Goal: Information Seeking & Learning: Learn about a topic

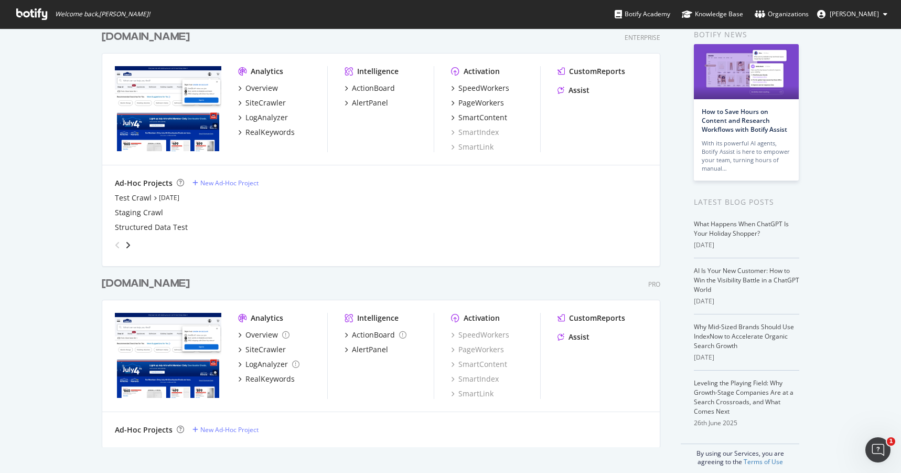
scroll to position [59, 0]
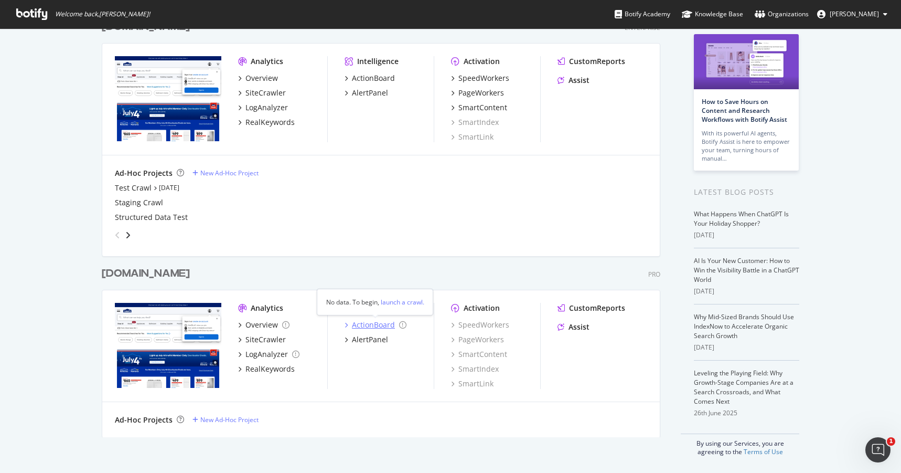
click at [350, 325] on div "ActionBoard" at bounding box center [376, 325] width 62 height 10
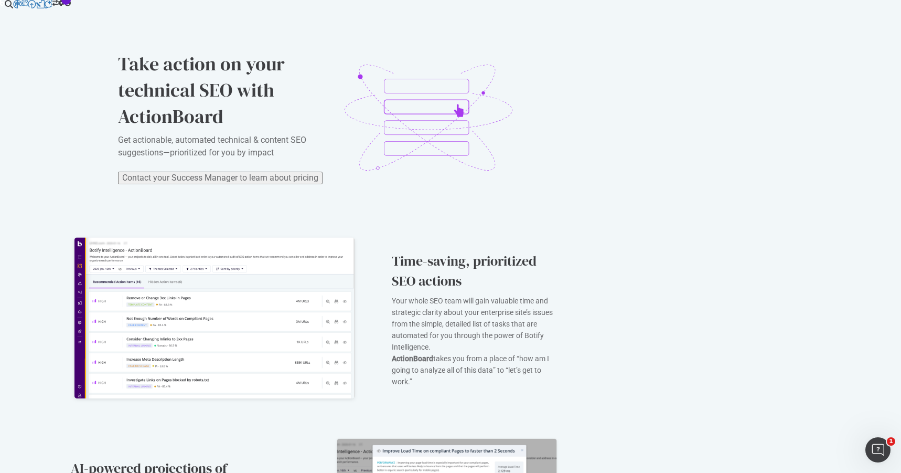
scroll to position [465, 0]
click at [71, 136] on div "CustomReports" at bounding box center [49, 132] width 45 height 9
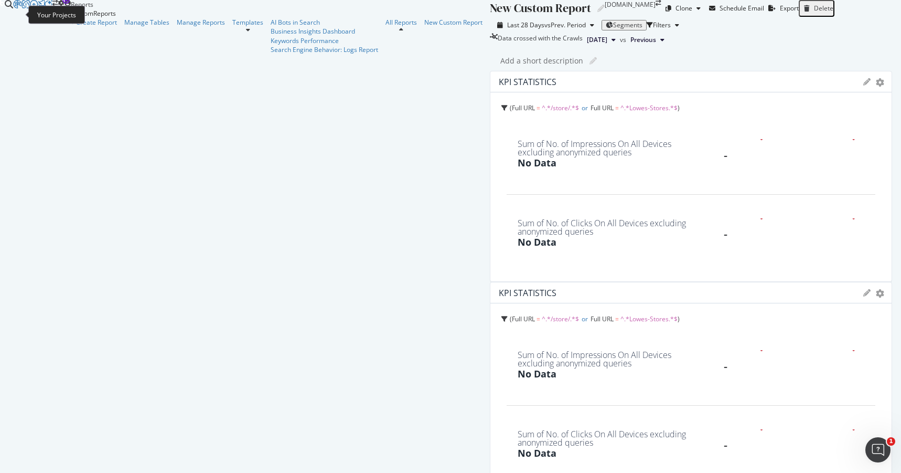
click at [5, 6] on icon at bounding box center [2, 3] width 5 height 6
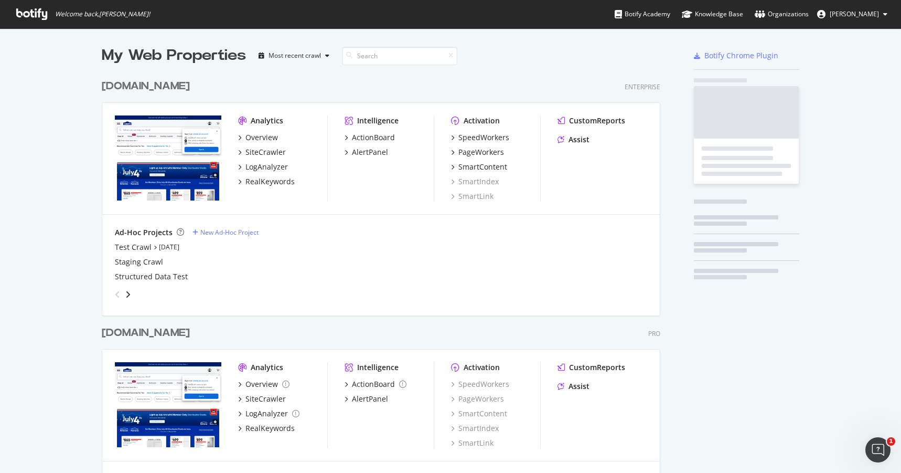
scroll to position [473, 901]
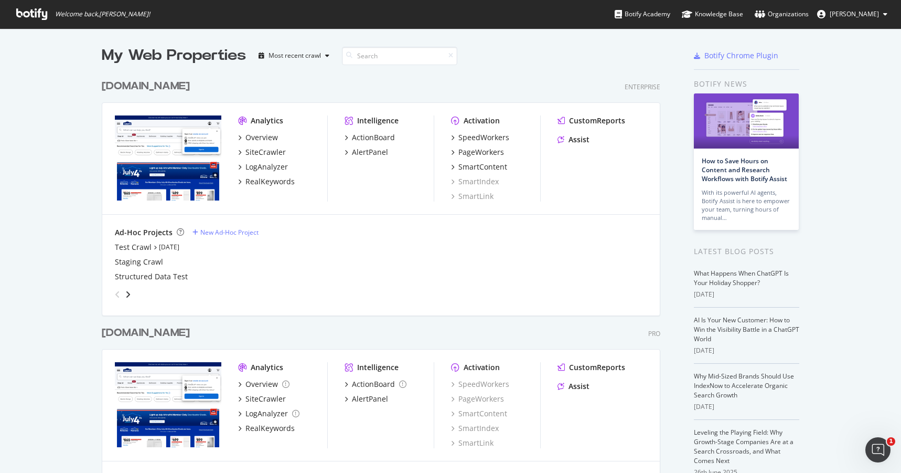
click at [169, 89] on div "[DOMAIN_NAME]" at bounding box center [146, 86] width 88 height 15
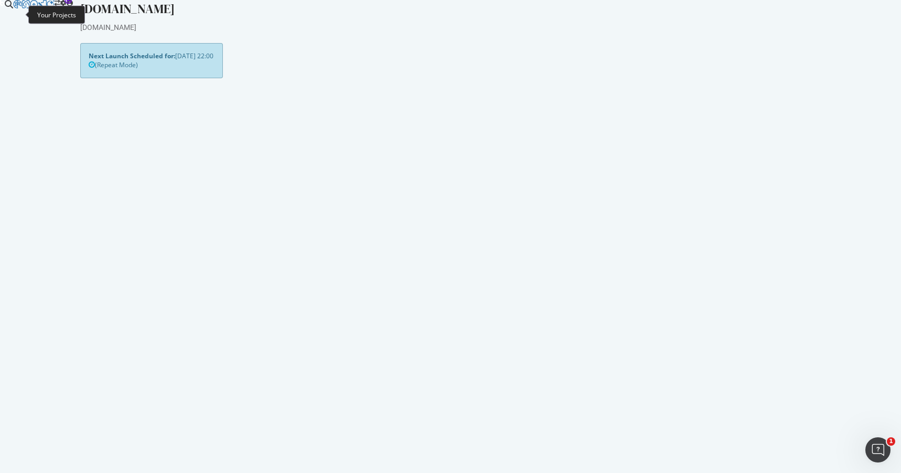
click at [5, 6] on icon at bounding box center [2, 3] width 5 height 6
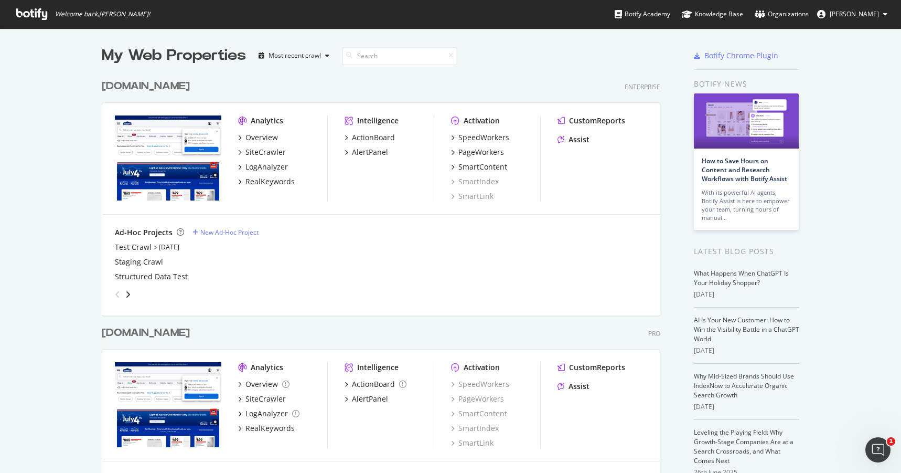
scroll to position [473, 901]
click at [263, 134] on div "Overview" at bounding box center [262, 137] width 33 height 10
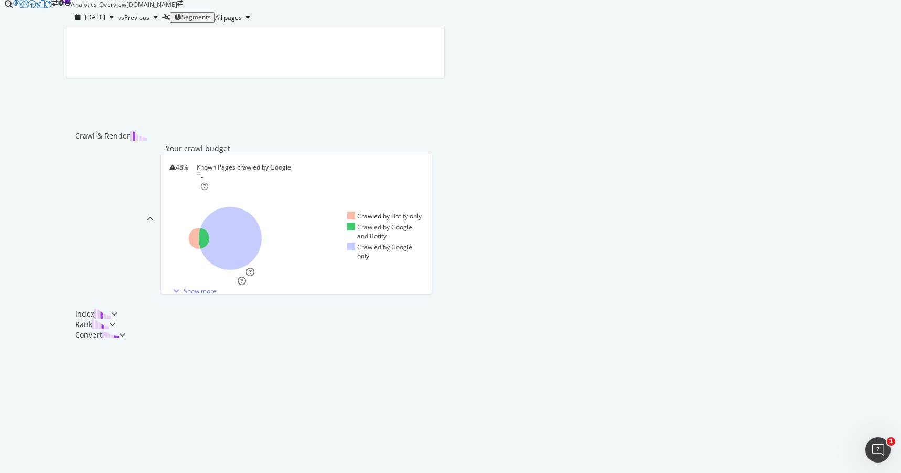
click at [13, 340] on div at bounding box center [35, 170] width 45 height 340
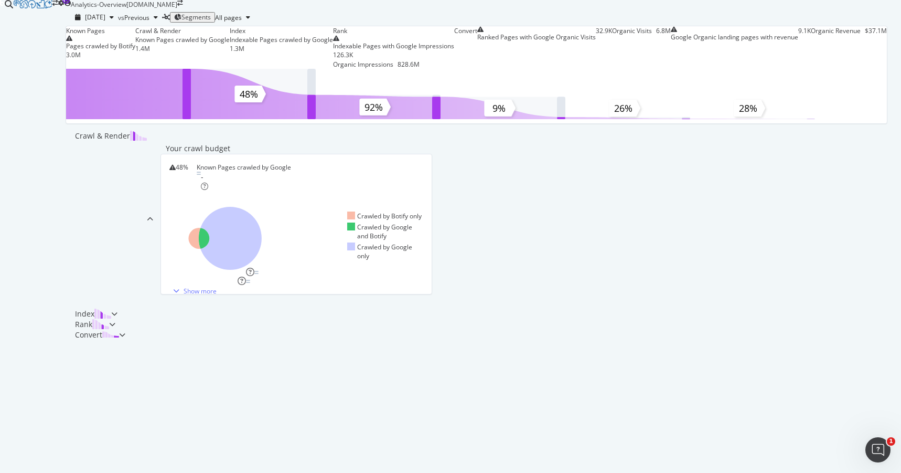
click at [109, 329] on img at bounding box center [100, 324] width 17 height 10
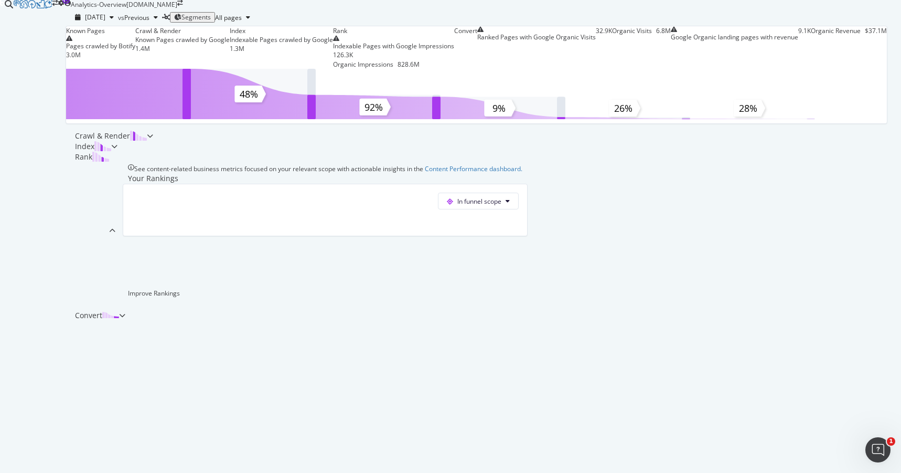
scroll to position [288, 0]
click at [71, 185] on div "Known Pages Pages crawled by Botify 3.0M Crawl & Render Known Pages crawled by …" at bounding box center [477, 173] width 812 height 295
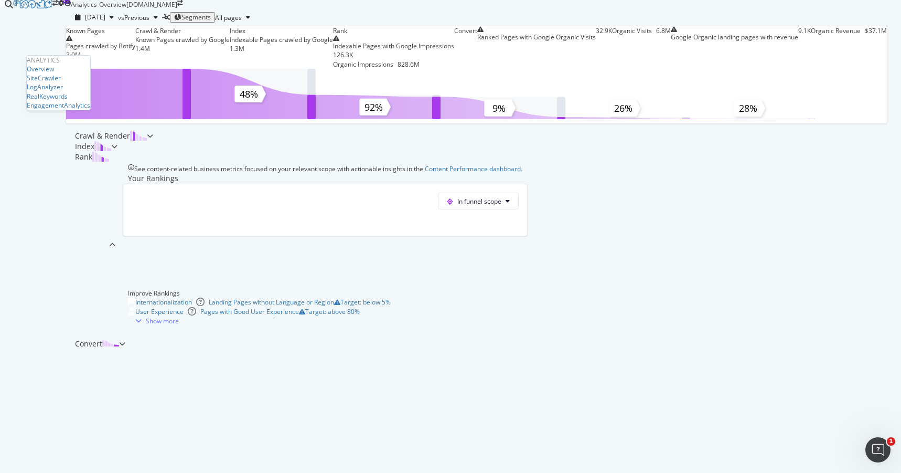
scroll to position [342, 0]
click at [57, 110] on div "EngagementAnalytics" at bounding box center [58, 105] width 63 height 9
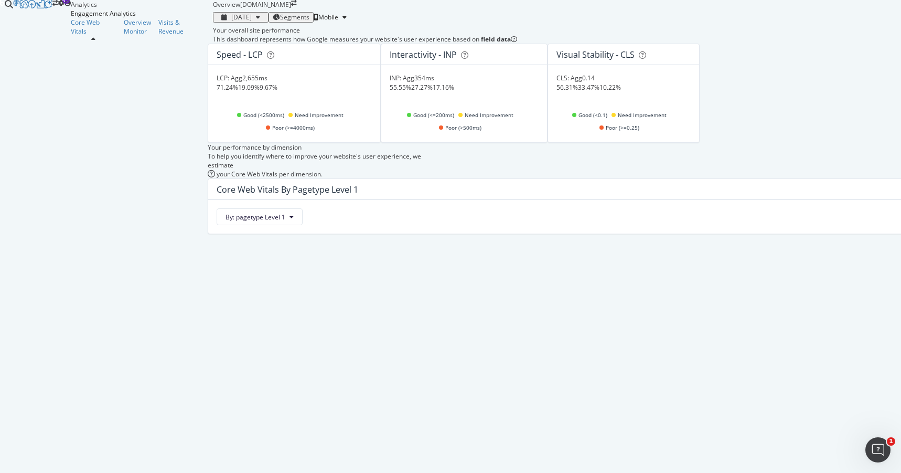
click at [278, 92] on div "9.67%" at bounding box center [269, 87] width 18 height 9
click at [454, 92] on div "17.16%" at bounding box center [444, 87] width 22 height 9
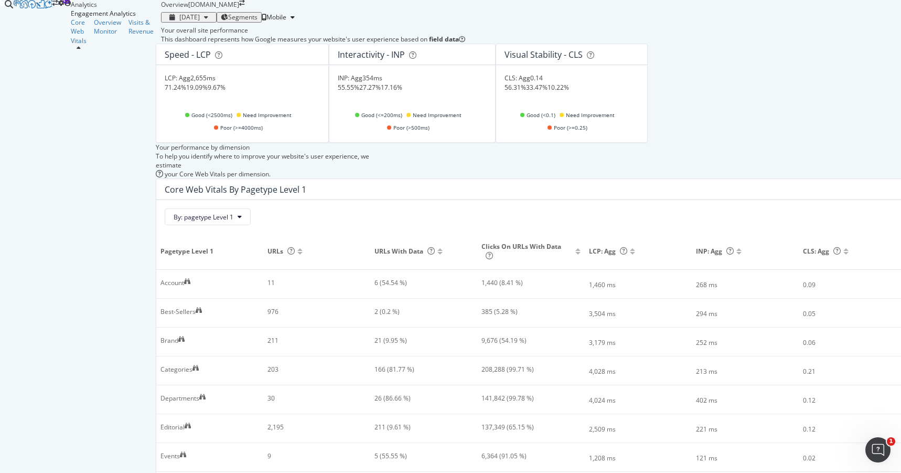
click at [569, 92] on div "10.22%" at bounding box center [559, 87] width 22 height 9
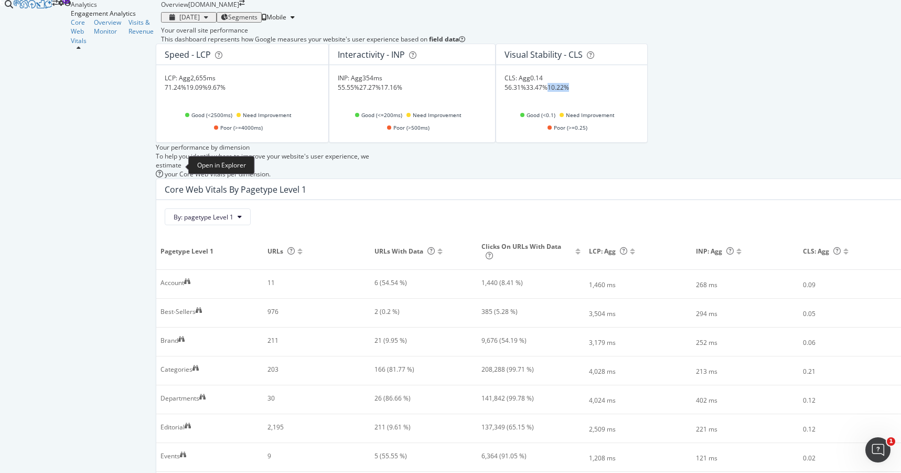
click at [193, 365] on icon at bounding box center [196, 368] width 6 height 6
click at [199, 394] on icon at bounding box center [202, 397] width 6 height 6
click at [129, 36] on div "Visits & Revenue" at bounding box center [141, 27] width 25 height 18
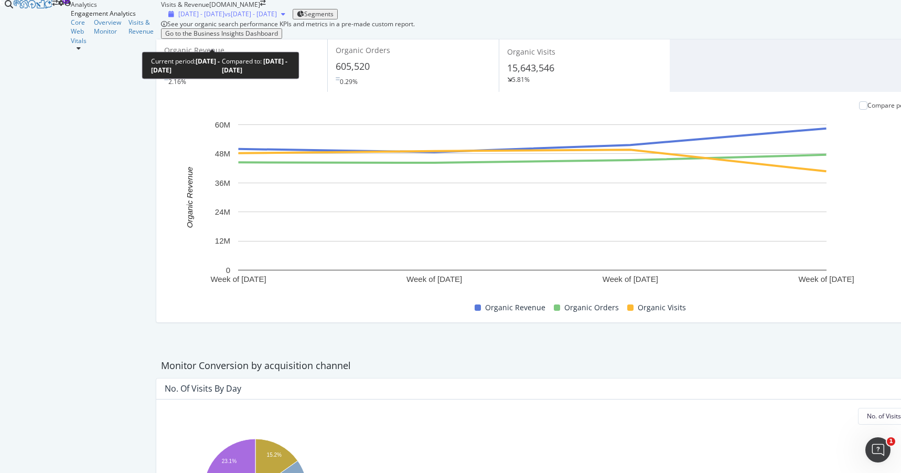
click at [198, 18] on span "[DATE] - [DATE]" at bounding box center [201, 13] width 46 height 9
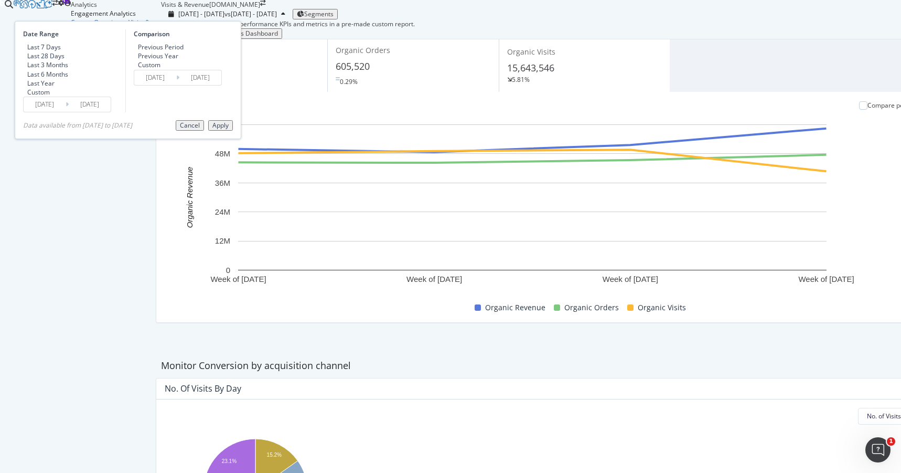
click at [68, 79] on div "Last 6 Months" at bounding box center [47, 74] width 41 height 9
type input "[DATE]"
click at [229, 129] on div "Apply" at bounding box center [221, 125] width 16 height 7
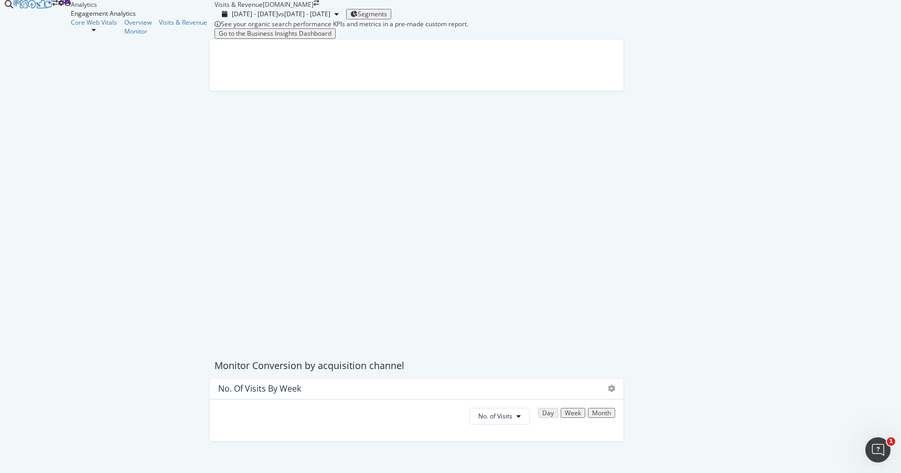
click at [555, 58] on div "See your organic search performance KPIs and metrics in a pre-made custom repor…" at bounding box center [417, 343] width 405 height 648
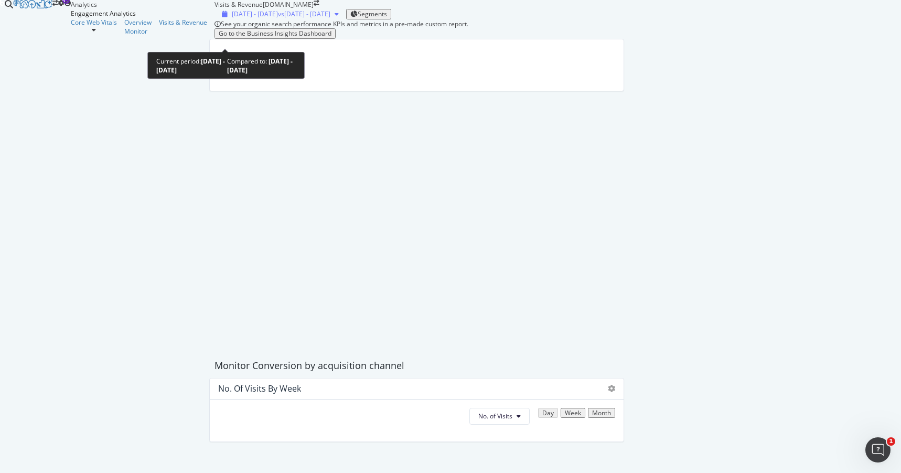
click at [335, 17] on icon "button" at bounding box center [337, 14] width 4 height 6
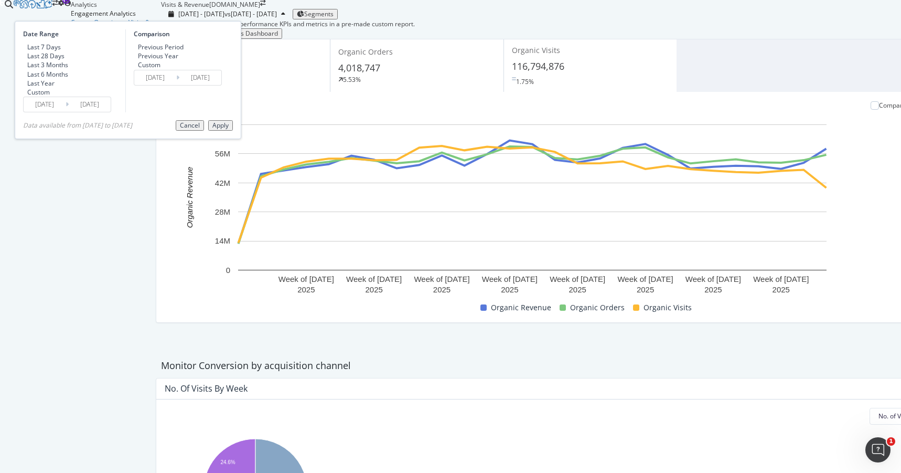
click at [178, 60] on div "Previous Year" at bounding box center [158, 55] width 40 height 9
type input "[DATE]"
click at [229, 129] on div "Apply" at bounding box center [221, 125] width 16 height 7
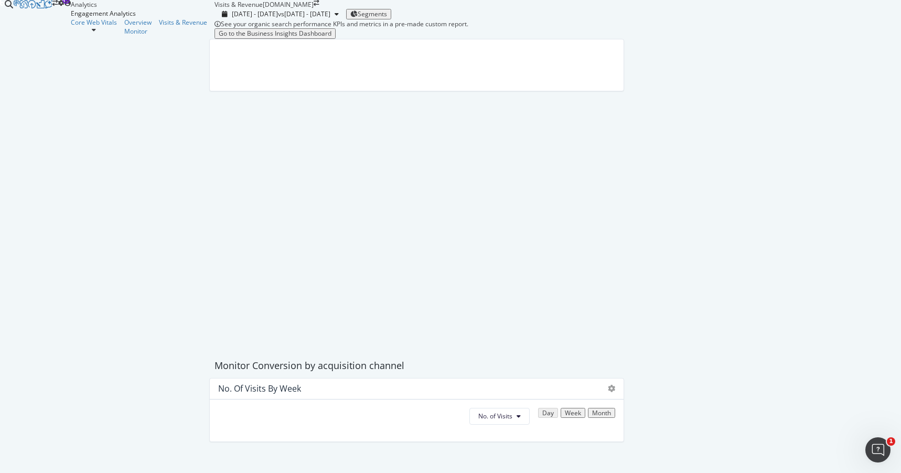
click at [561, 19] on div "[DATE] - [DATE] vs [DATE] - [DATE] Segments" at bounding box center [417, 14] width 405 height 10
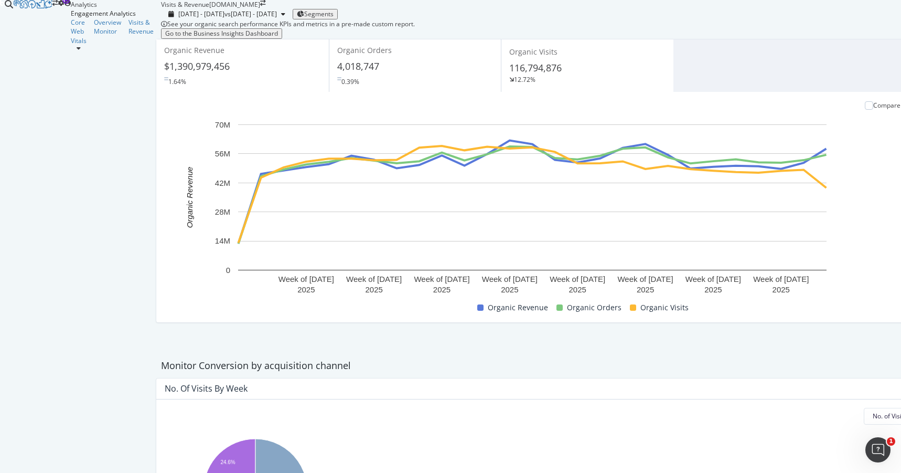
click at [171, 72] on span "$1,390,979,456" at bounding box center [197, 66] width 66 height 13
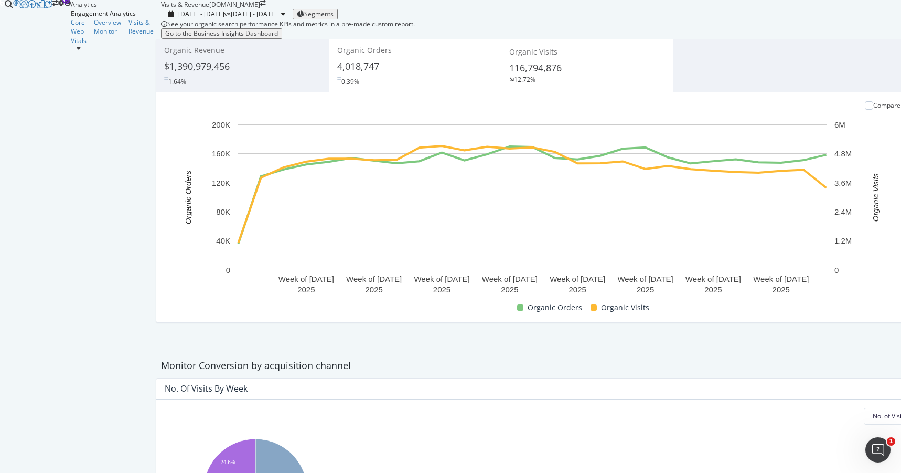
click at [347, 86] on div "0.39%" at bounding box center [415, 79] width 156 height 13
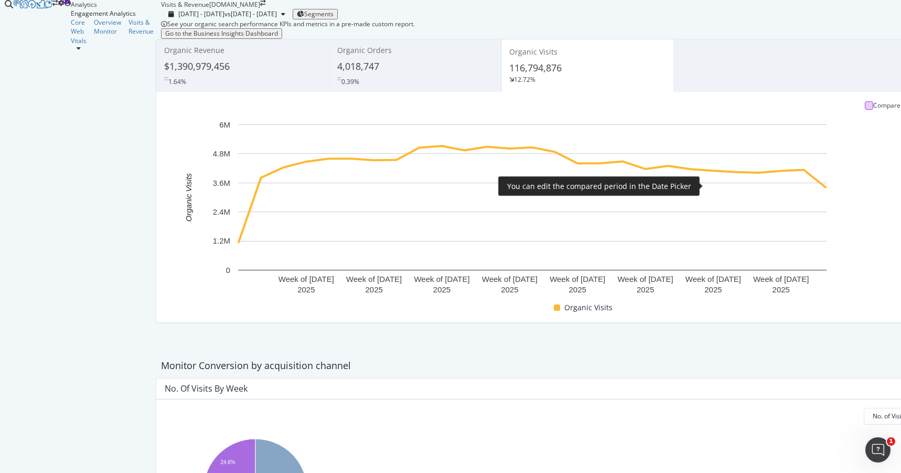
click at [865, 110] on div at bounding box center [869, 105] width 8 height 8
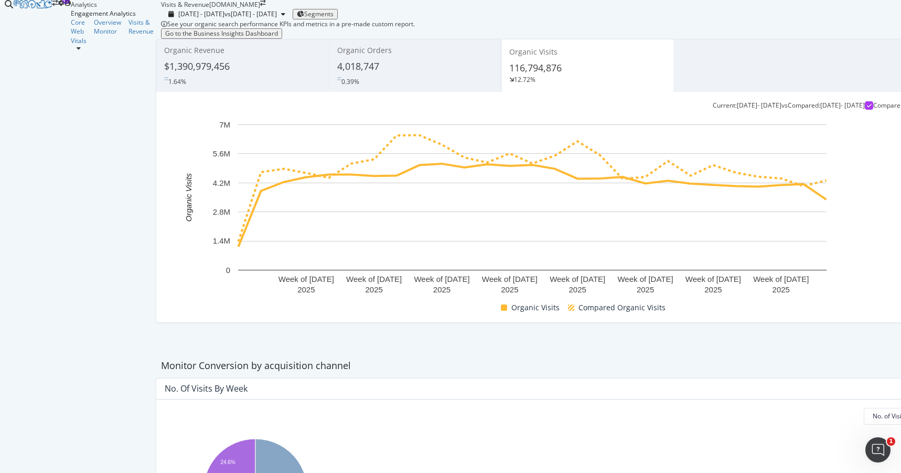
click at [334, 18] on span "Segments" at bounding box center [318, 13] width 29 height 9
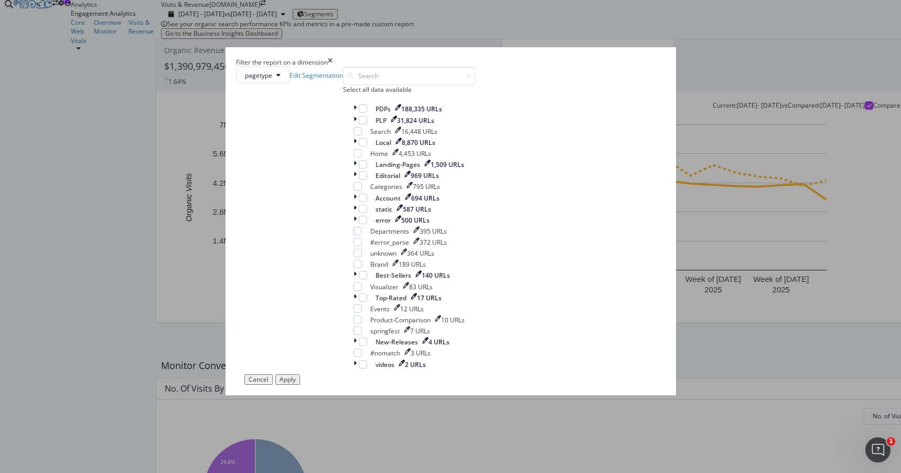
click at [333, 67] on icon "times" at bounding box center [330, 62] width 5 height 9
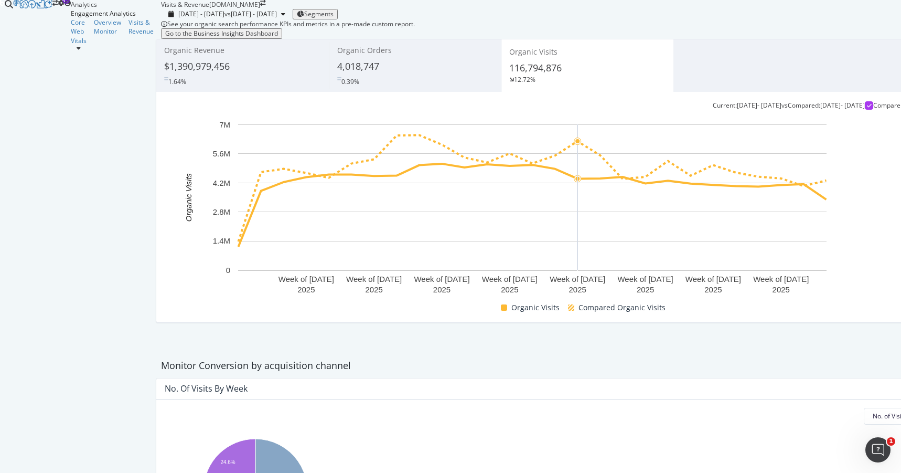
scroll to position [21, 0]
click at [214, 39] on button "Go to the Business Insights Dashboard" at bounding box center [221, 33] width 121 height 10
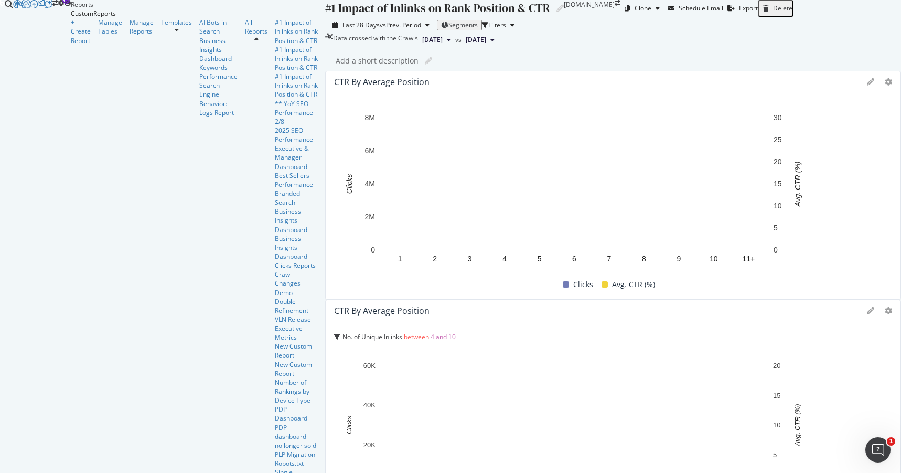
scroll to position [386, 0]
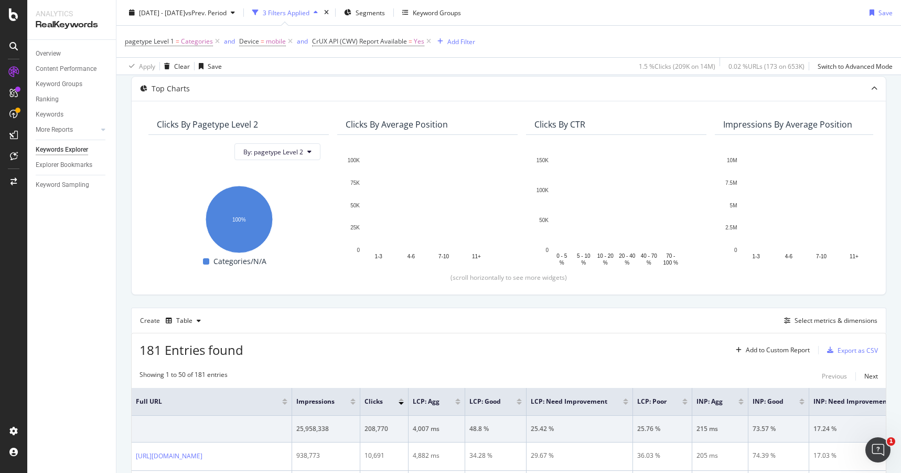
scroll to position [54, 0]
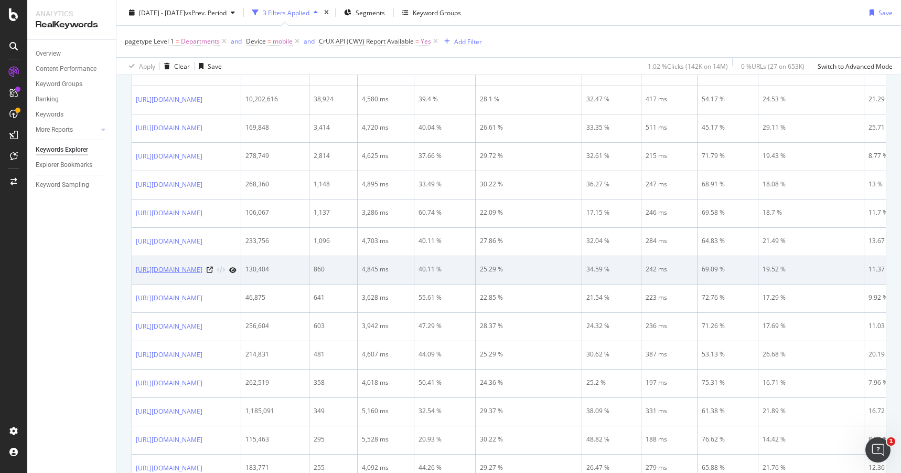
scroll to position [468, 0]
click at [213, 272] on icon at bounding box center [210, 271] width 6 height 6
